Goal: Navigation & Orientation: Find specific page/section

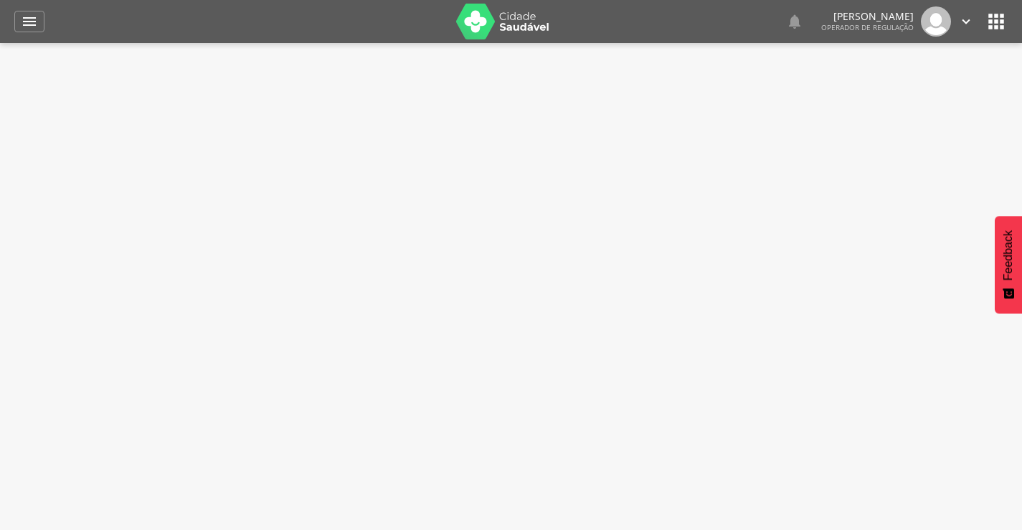
click at [995, 29] on icon "" at bounding box center [996, 21] width 23 height 23
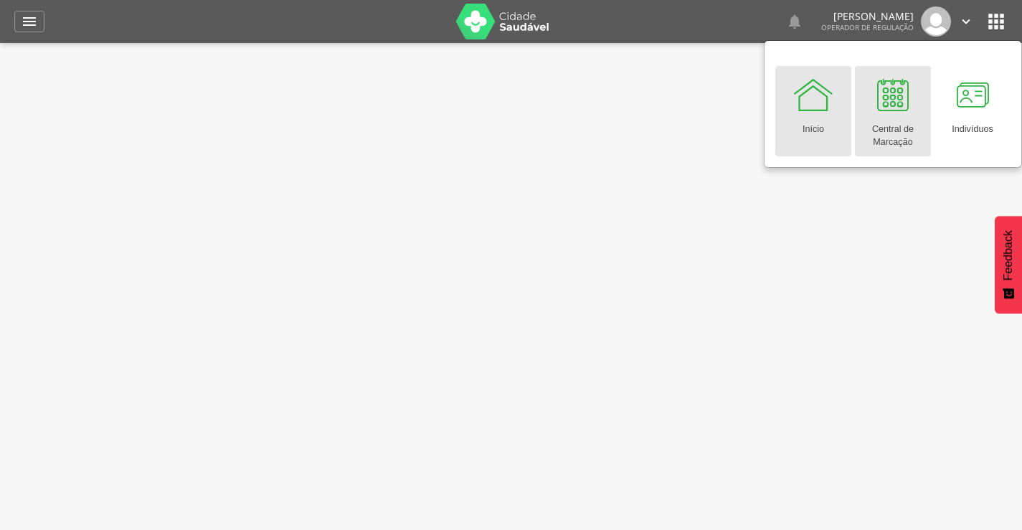
click at [893, 98] on div at bounding box center [892, 94] width 43 height 43
